Goal: Task Accomplishment & Management: Use online tool/utility

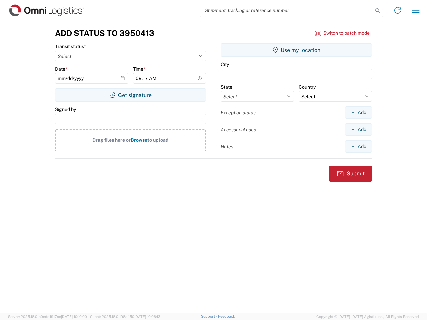
click at [287, 10] on input "search" at bounding box center [286, 10] width 173 height 13
click at [378, 11] on icon at bounding box center [377, 10] width 9 height 9
click at [398, 10] on icon at bounding box center [398, 10] width 11 height 11
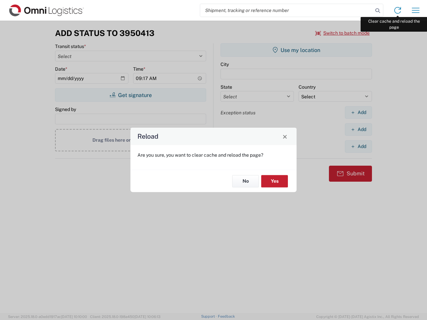
click at [416, 10] on div "Reload Are you sure, you want to clear cache and reload the page? No Yes" at bounding box center [213, 160] width 427 height 320
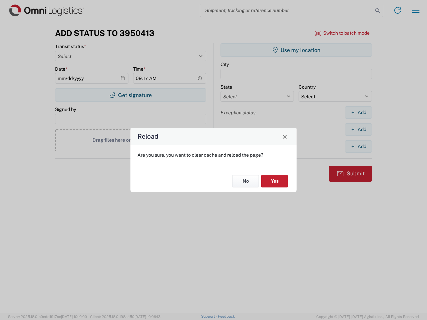
click at [343, 33] on div "Reload Are you sure, you want to clear cache and reload the page? No Yes" at bounding box center [213, 160] width 427 height 320
click at [131, 95] on div "Reload Are you sure, you want to clear cache and reload the page? No Yes" at bounding box center [213, 160] width 427 height 320
click at [296, 50] on div "Reload Are you sure, you want to clear cache and reload the page? No Yes" at bounding box center [213, 160] width 427 height 320
click at [358, 112] on div "Reload Are you sure, you want to clear cache and reload the page? No Yes" at bounding box center [213, 160] width 427 height 320
click at [358, 130] on div "Reload Are you sure, you want to clear cache and reload the page? No Yes" at bounding box center [213, 160] width 427 height 320
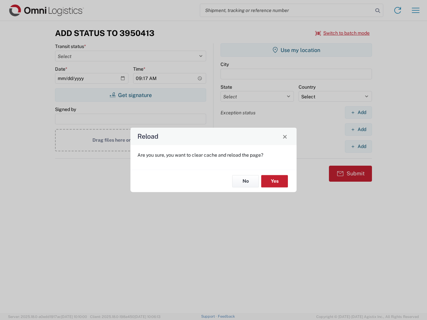
click at [358, 147] on div "Reload Are you sure, you want to clear cache and reload the page? No Yes" at bounding box center [213, 160] width 427 height 320
